Goal: Find specific page/section: Find specific page/section

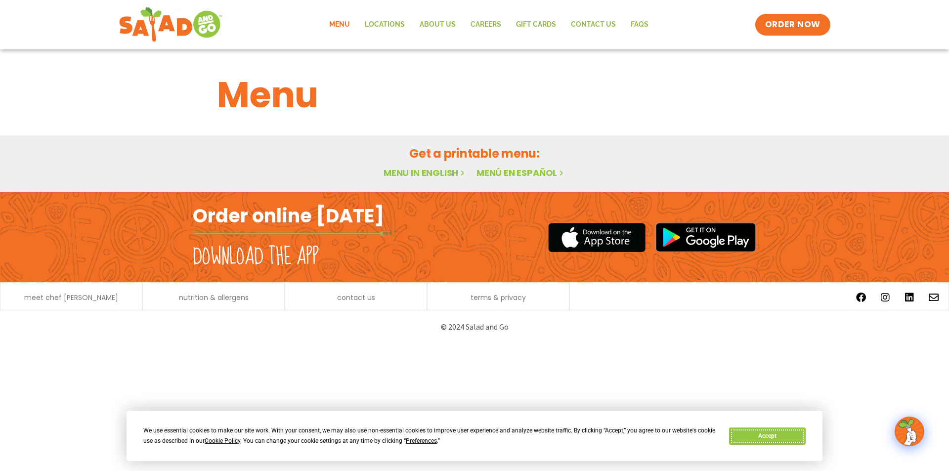
click at [760, 435] on button "Accept" at bounding box center [767, 436] width 76 height 17
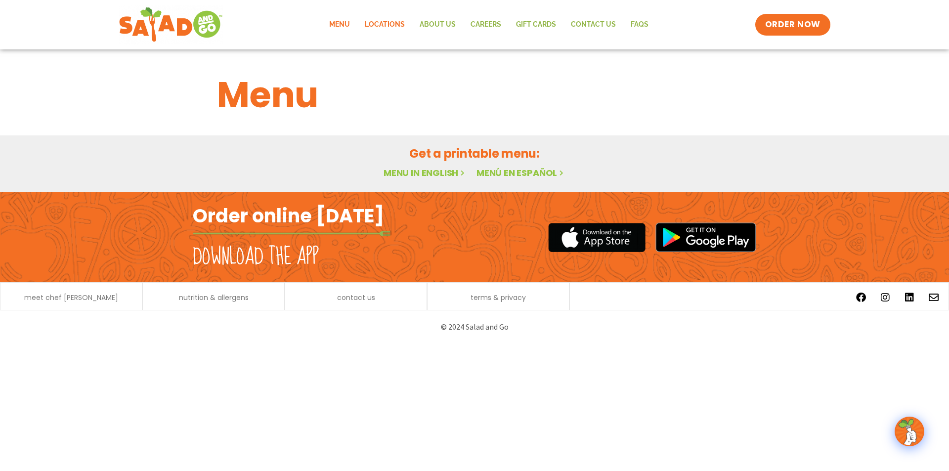
click at [382, 23] on link "Locations" at bounding box center [385, 24] width 55 height 23
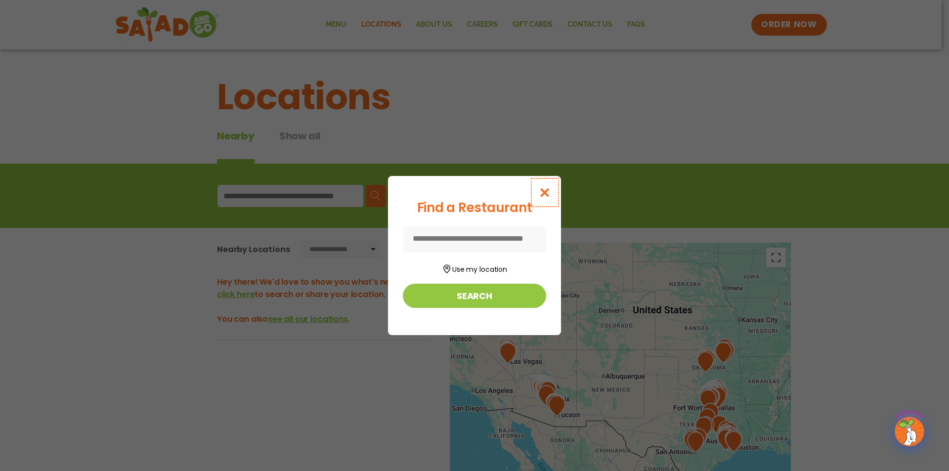
click at [545, 192] on icon "Close modal" at bounding box center [545, 192] width 12 height 10
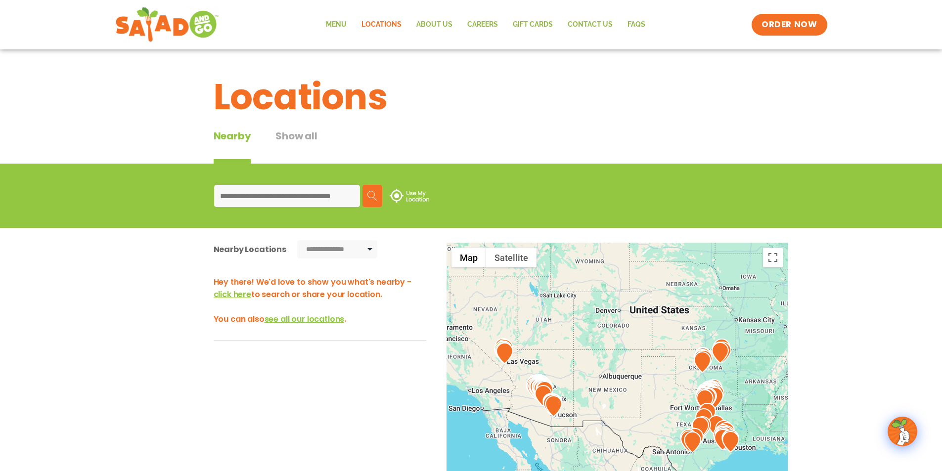
click at [274, 196] on input at bounding box center [287, 196] width 146 height 22
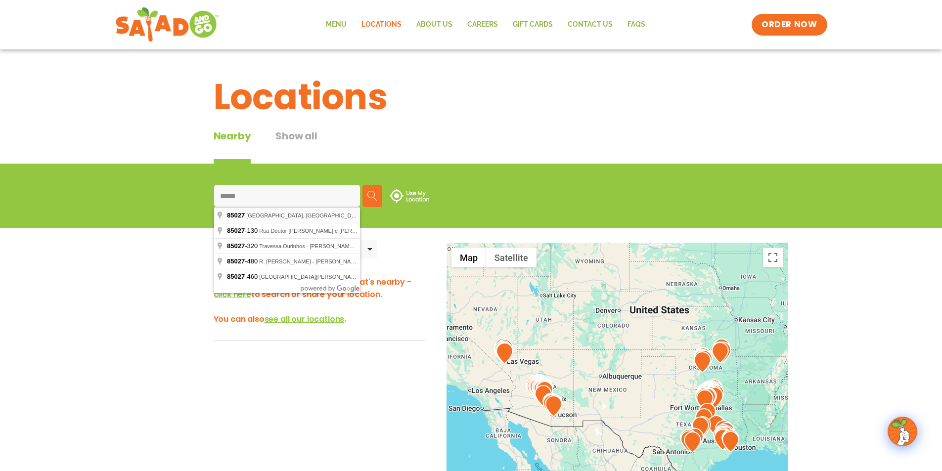
type input "**********"
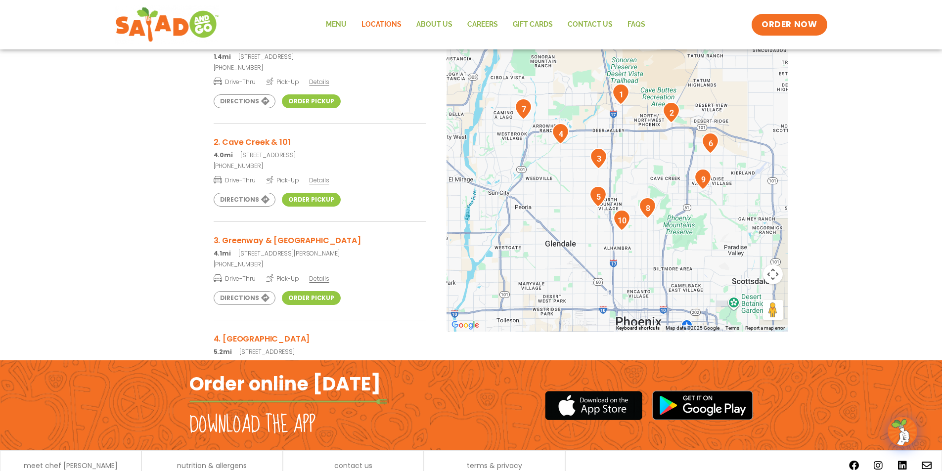
scroll to position [247, 0]
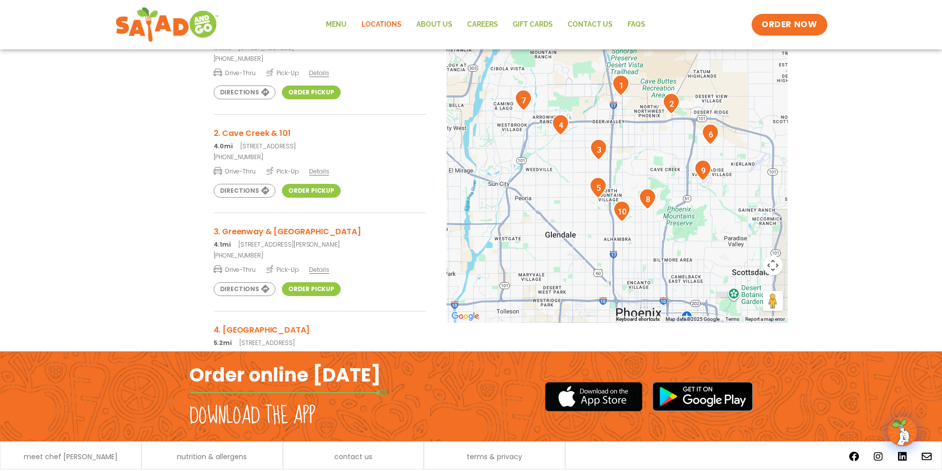
click at [255, 230] on h3 "3. Greenway & 35th Ave" at bounding box center [320, 231] width 213 height 12
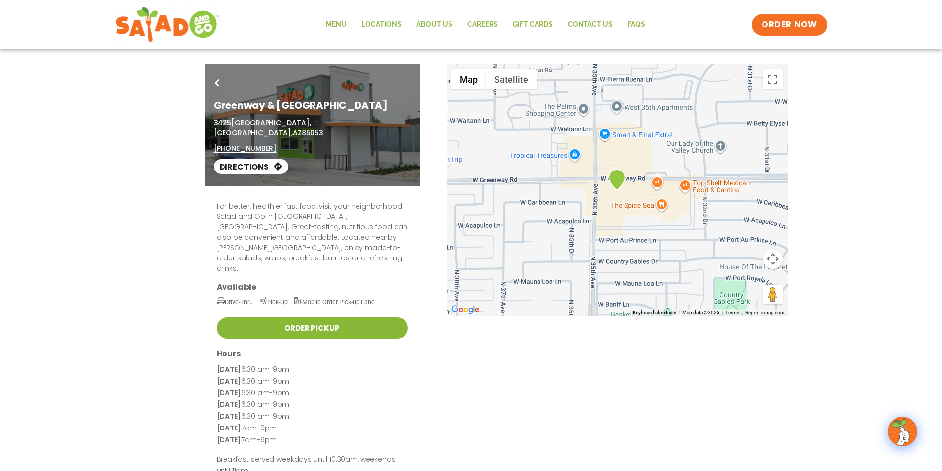
click at [329, 317] on link "Order Pickup" at bounding box center [312, 327] width 191 height 21
